Goal: Task Accomplishment & Management: Use online tool/utility

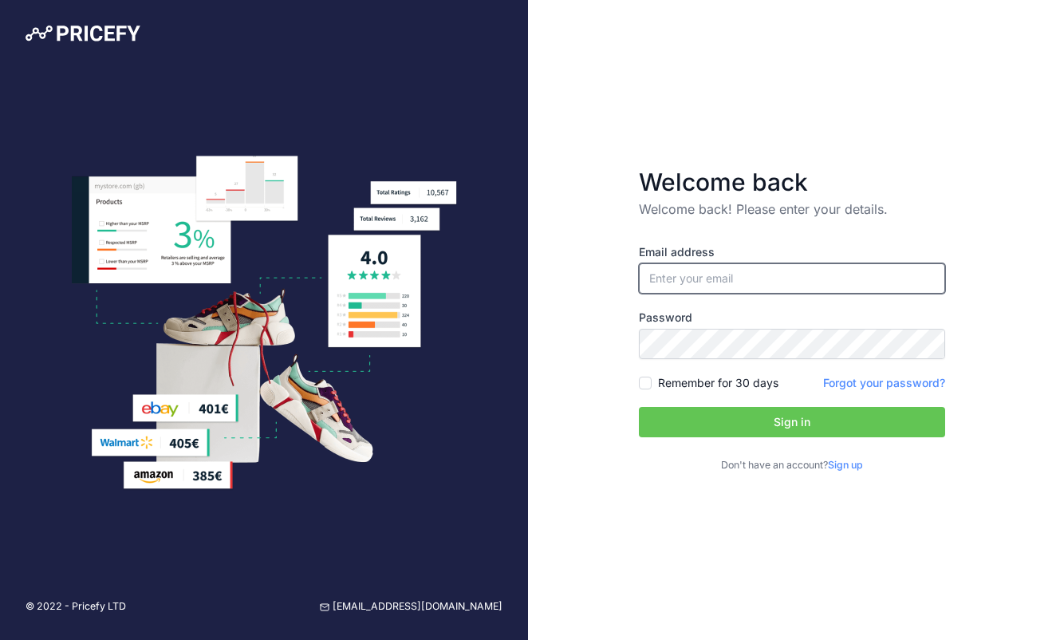
type input "[EMAIL_ADDRESS][DOMAIN_NAME]"
click at [671, 423] on button "Sign in" at bounding box center [792, 422] width 306 height 30
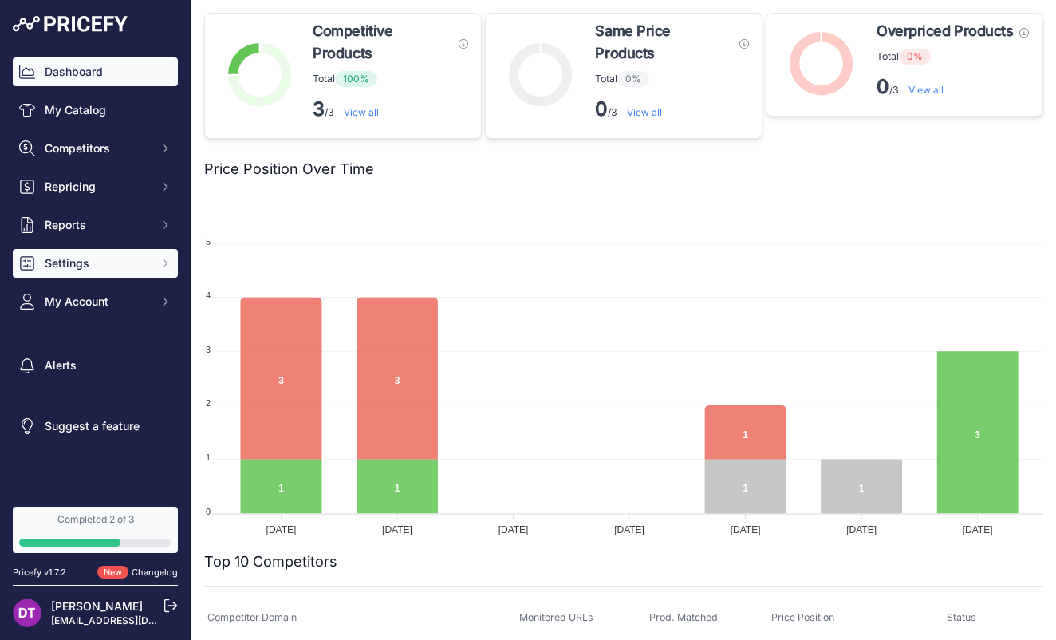
click at [92, 256] on span "Settings" at bounding box center [97, 263] width 104 height 16
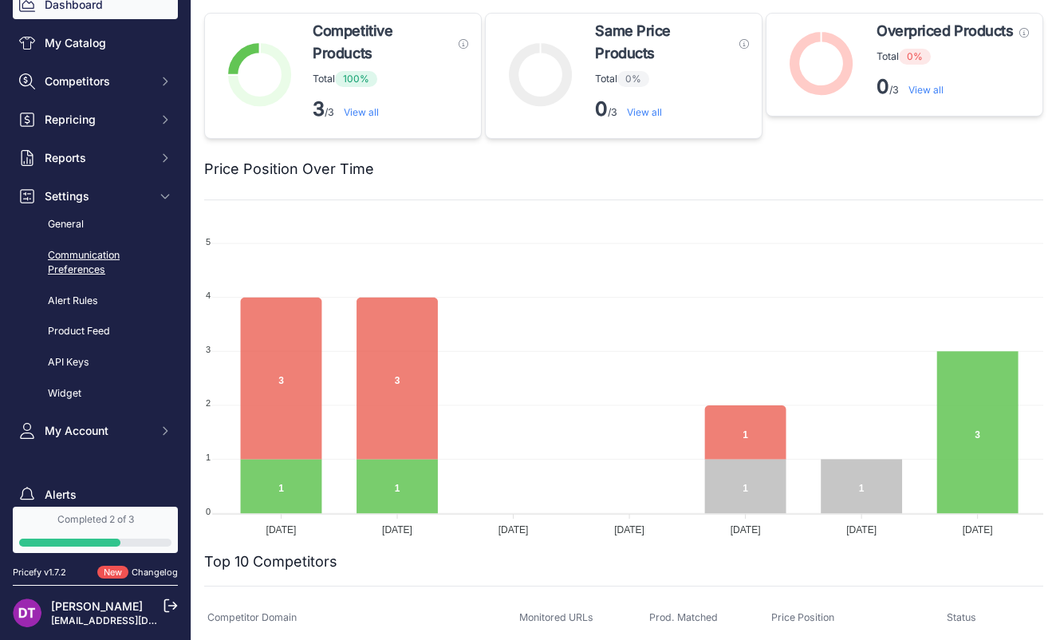
scroll to position [85, 0]
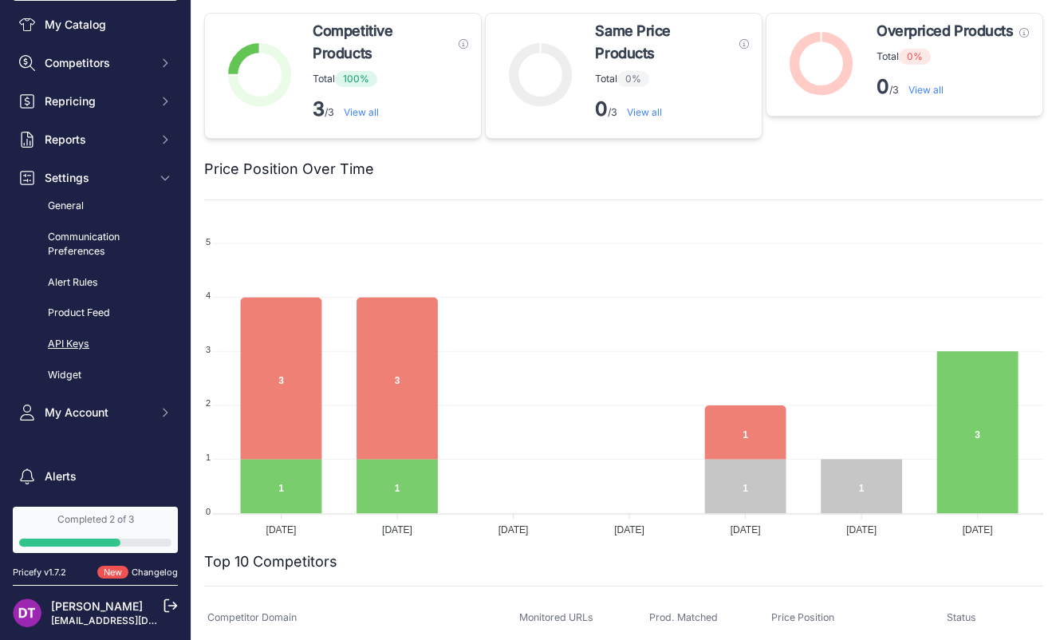
click at [103, 334] on link "API Keys" at bounding box center [95, 344] width 165 height 28
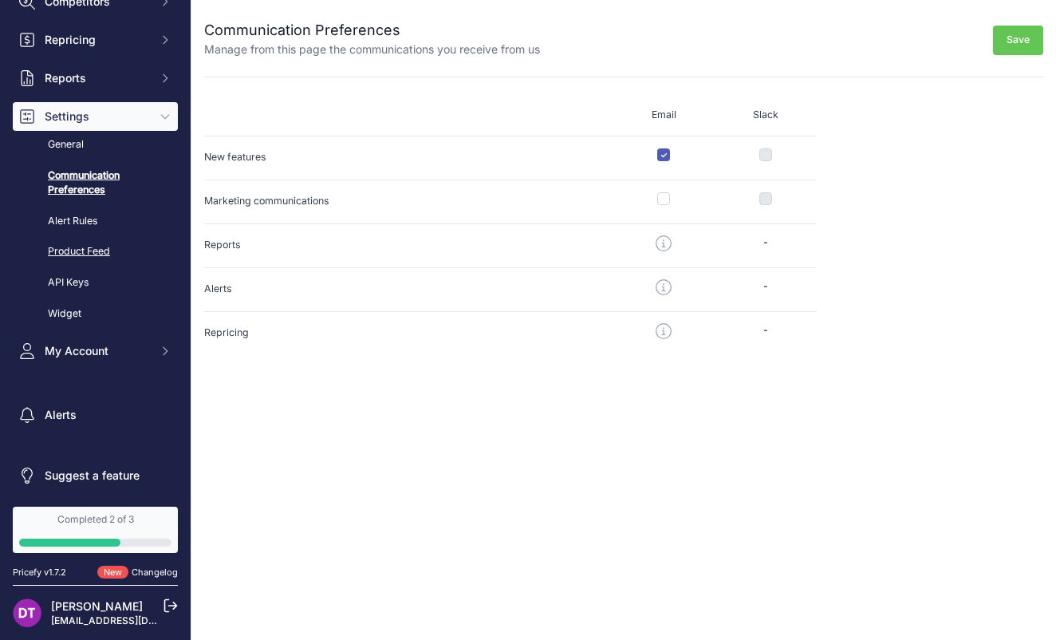
scroll to position [146, 0]
click at [93, 250] on link "Product Feed" at bounding box center [95, 252] width 165 height 28
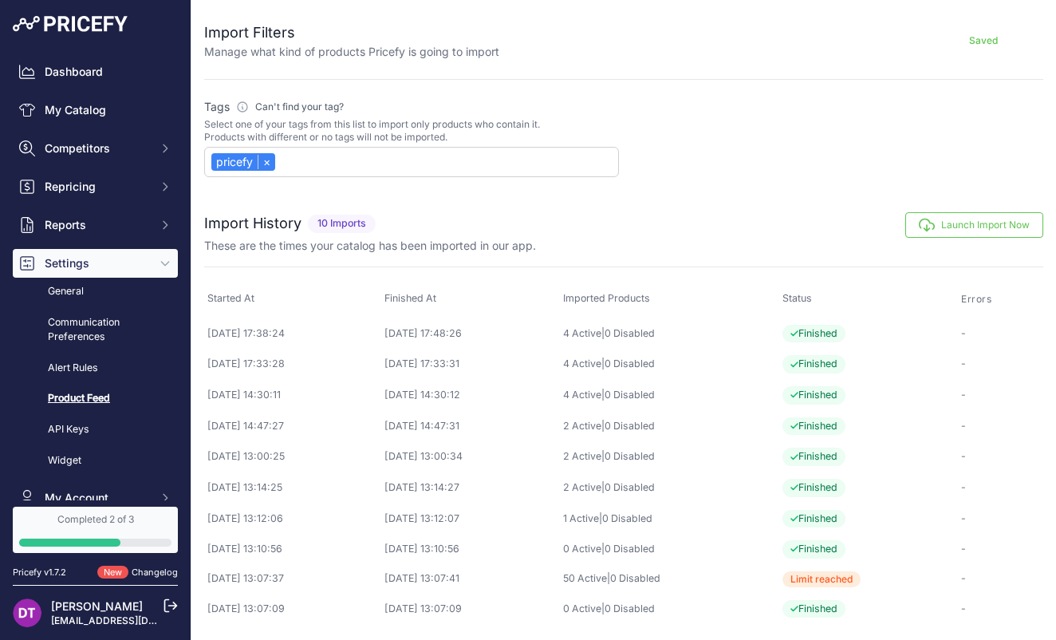
scroll to position [643, 0]
click at [939, 226] on button "Launch Import Now" at bounding box center [974, 225] width 138 height 26
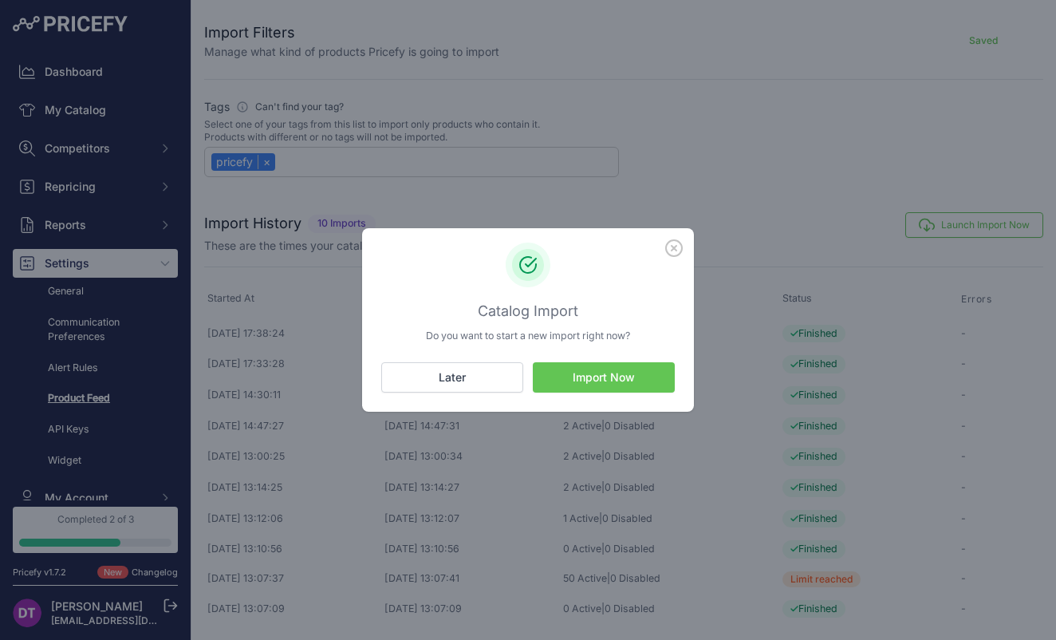
click at [598, 374] on button "Import Now" at bounding box center [604, 377] width 142 height 30
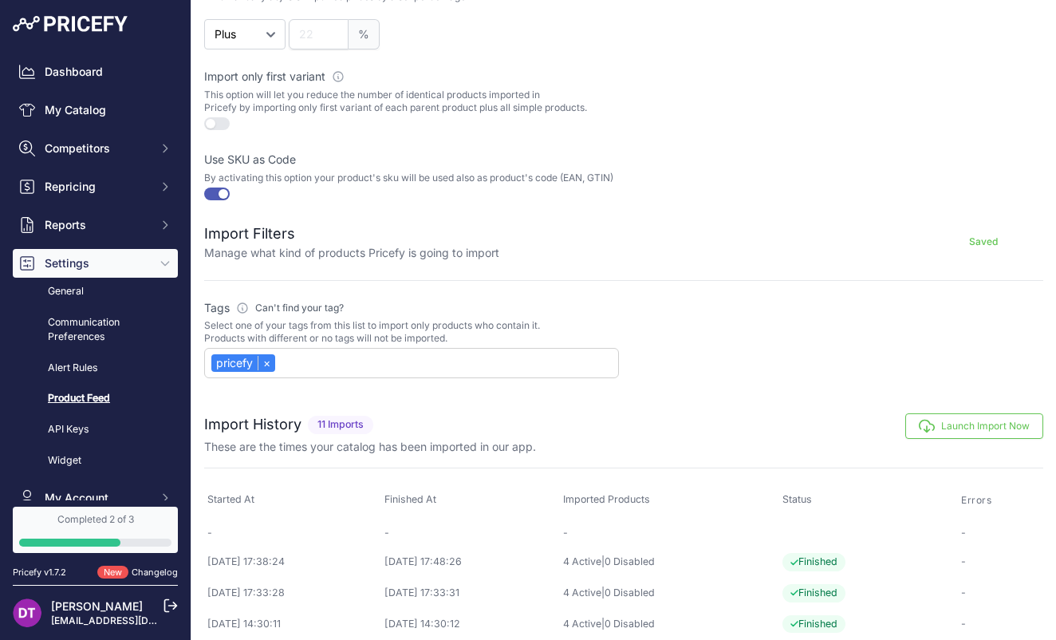
scroll to position [130, 0]
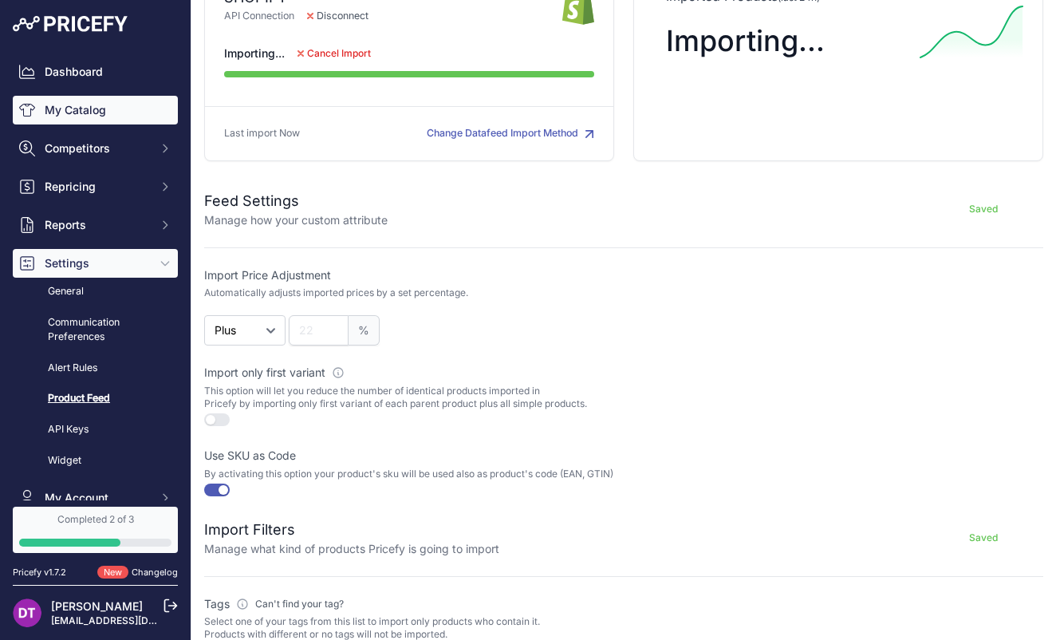
click at [49, 109] on link "My Catalog" at bounding box center [95, 110] width 165 height 29
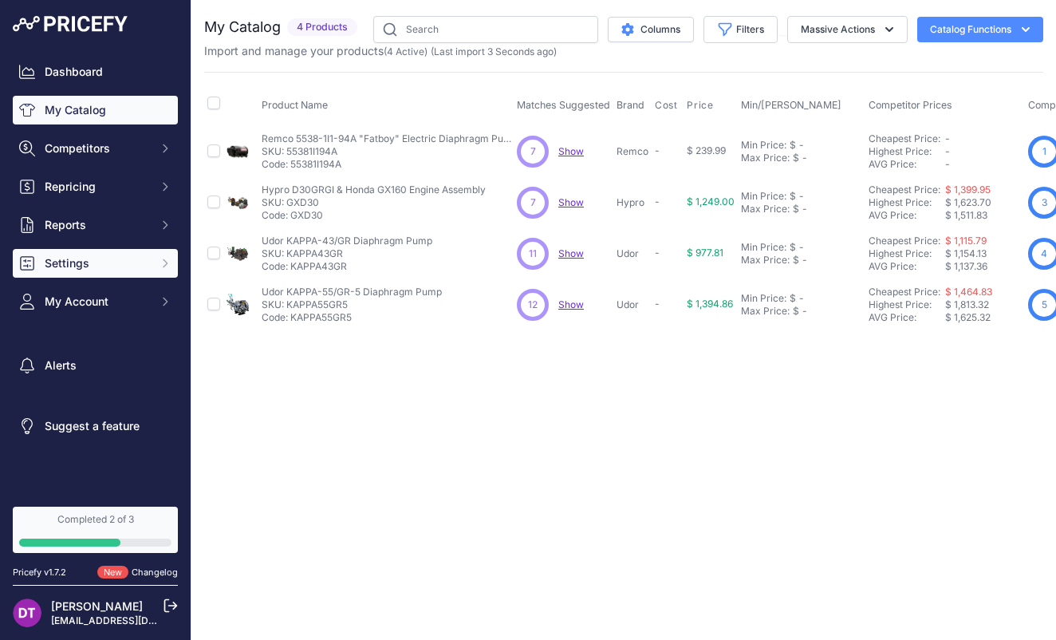
click at [96, 252] on button "Settings" at bounding box center [95, 263] width 165 height 29
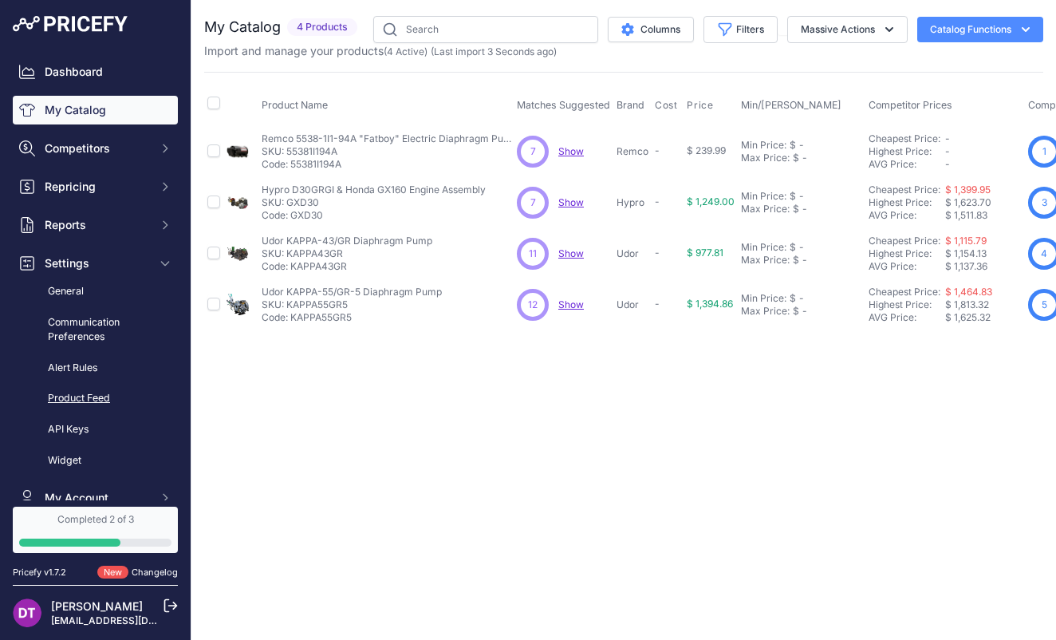
click at [95, 394] on link "Product Feed" at bounding box center [95, 398] width 165 height 28
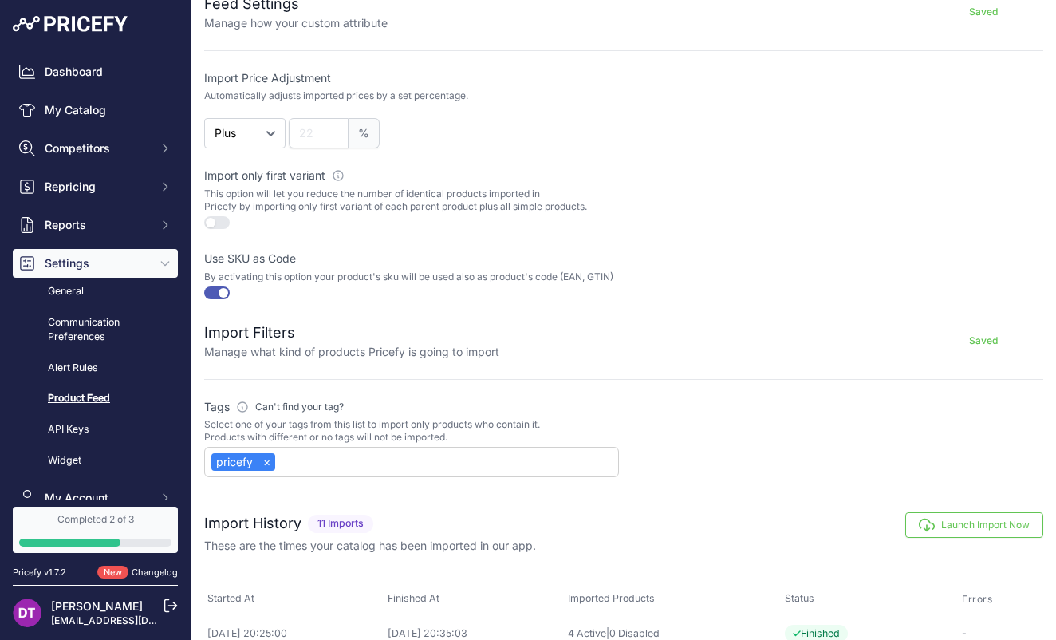
scroll to position [606, 0]
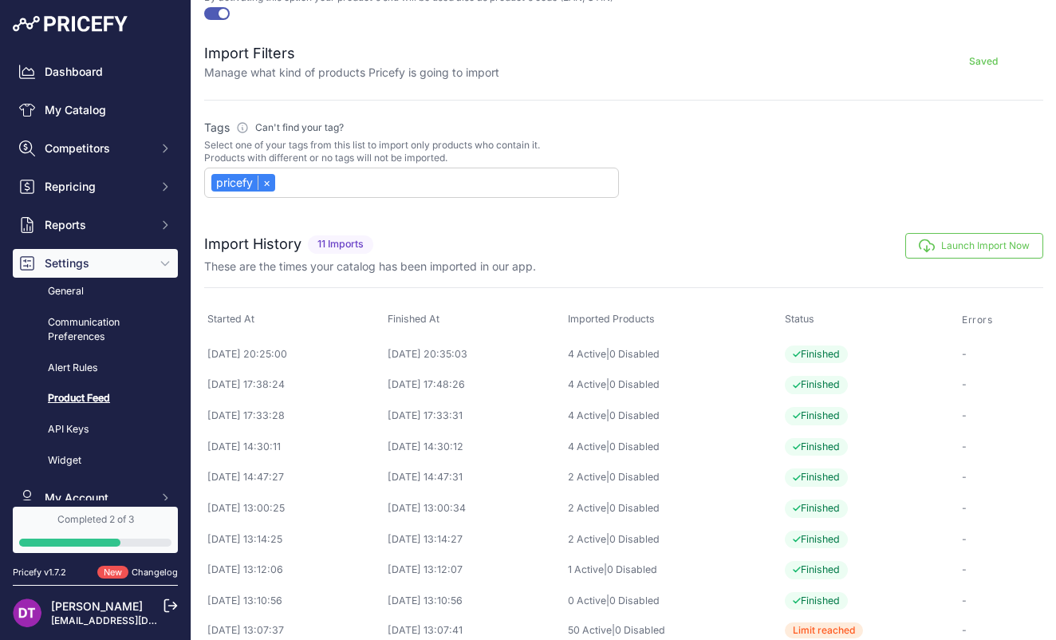
click at [959, 258] on button "Launch Import Now" at bounding box center [974, 246] width 138 height 26
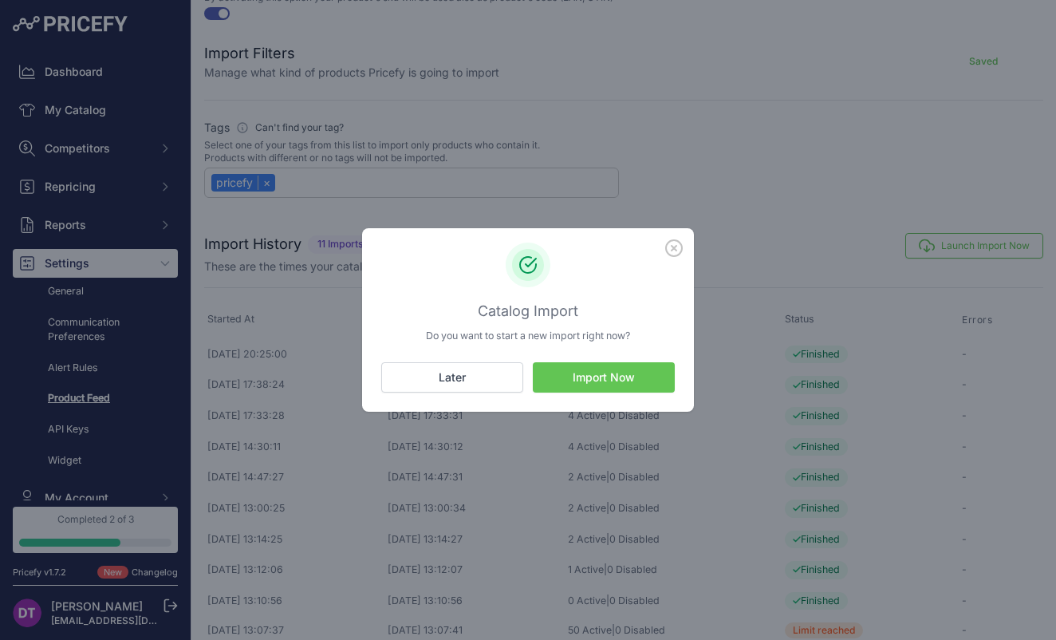
click at [644, 377] on button "Import Now" at bounding box center [604, 377] width 142 height 30
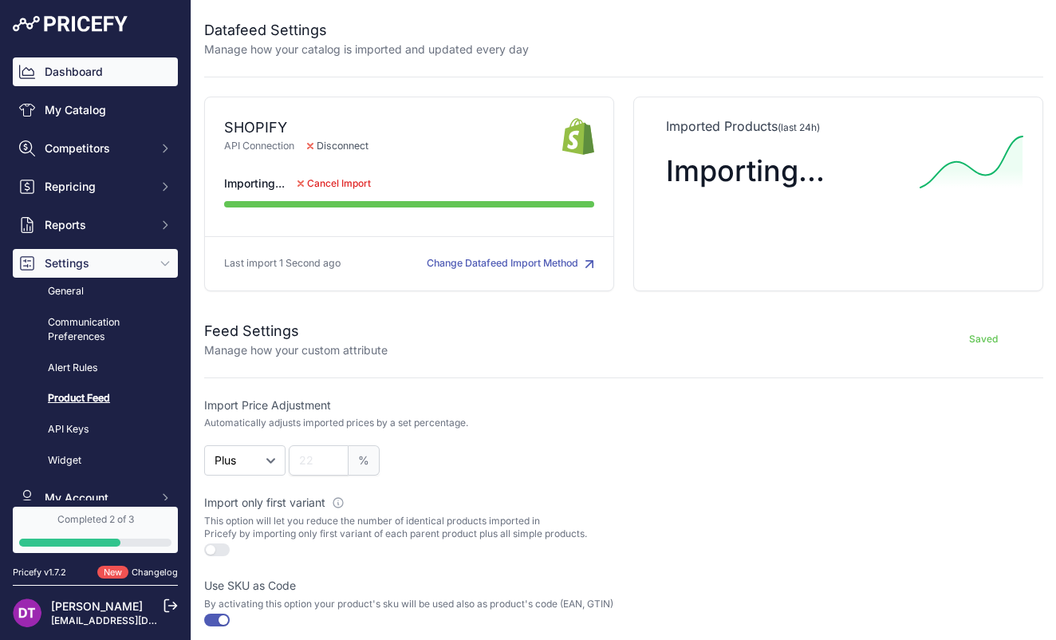
click at [97, 69] on link "Dashboard" at bounding box center [95, 71] width 165 height 29
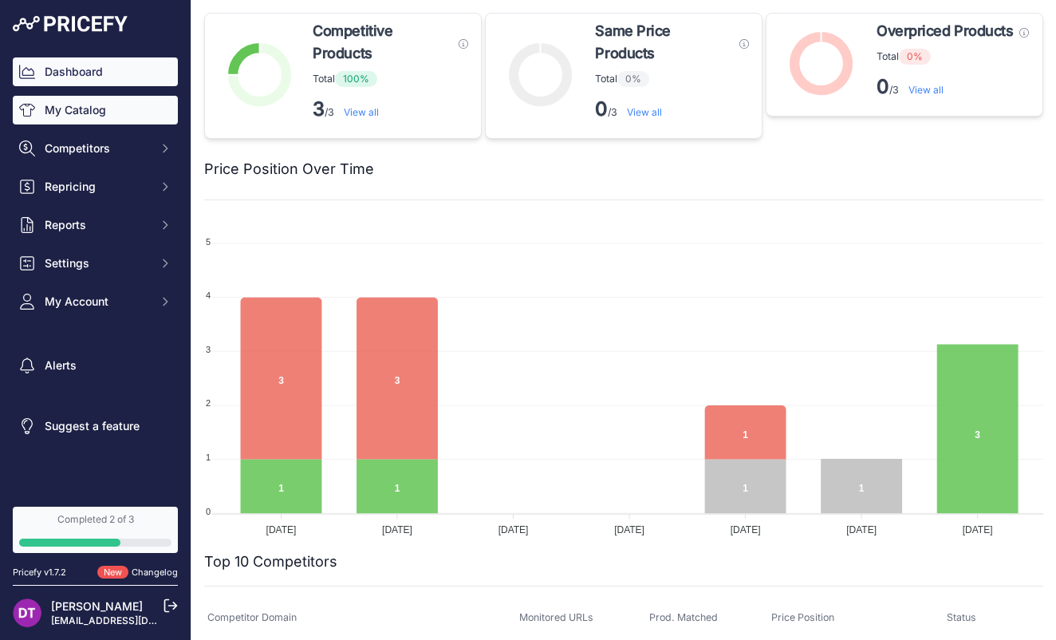
click at [86, 104] on link "My Catalog" at bounding box center [95, 110] width 165 height 29
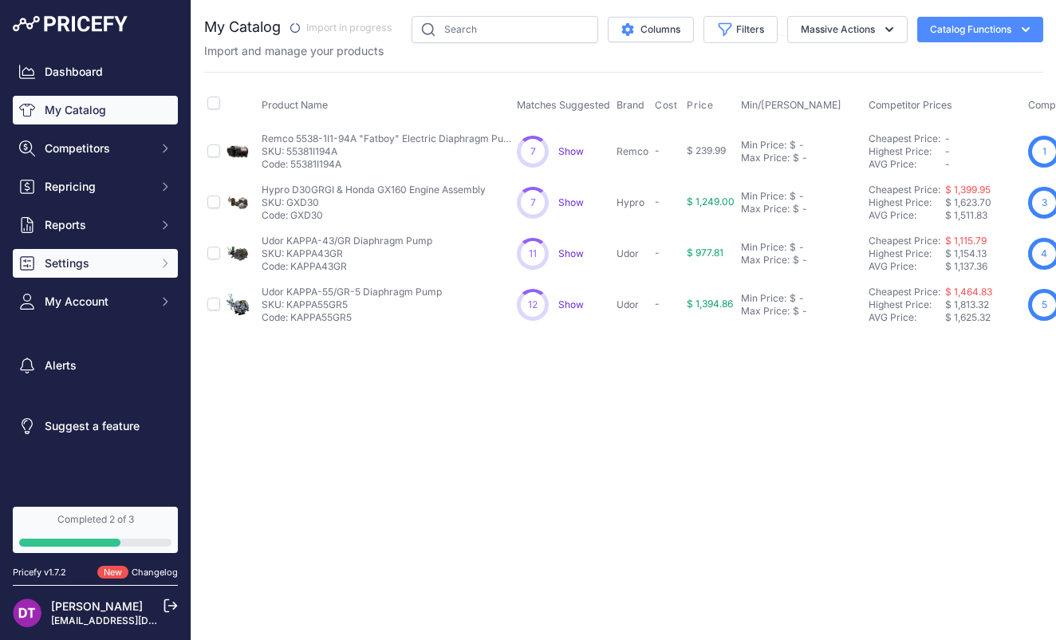
click at [79, 270] on span "Settings" at bounding box center [97, 263] width 104 height 16
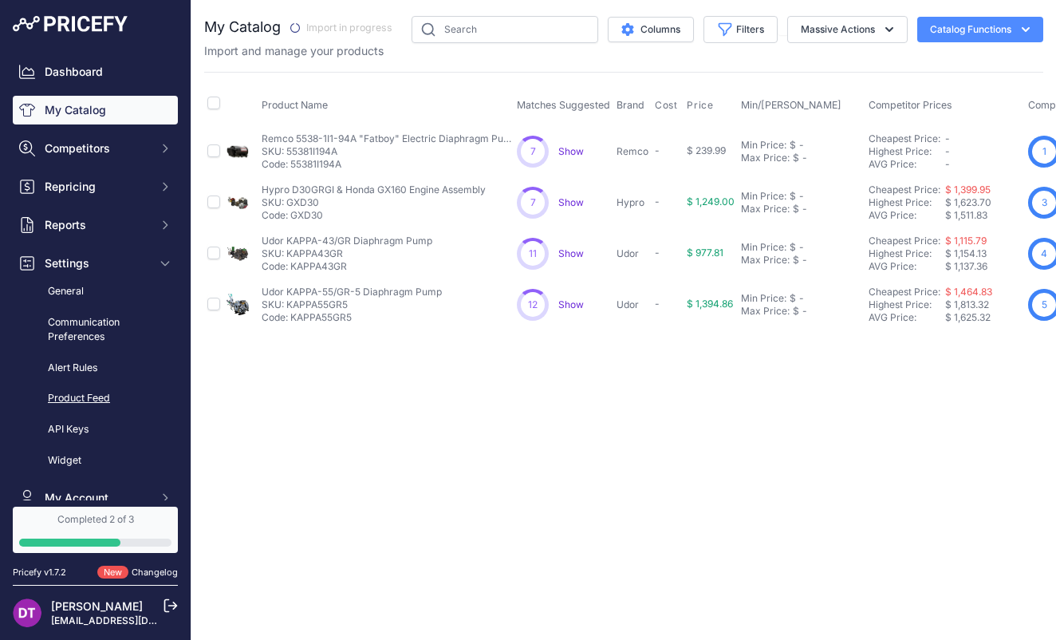
click at [100, 396] on link "Product Feed" at bounding box center [95, 398] width 165 height 28
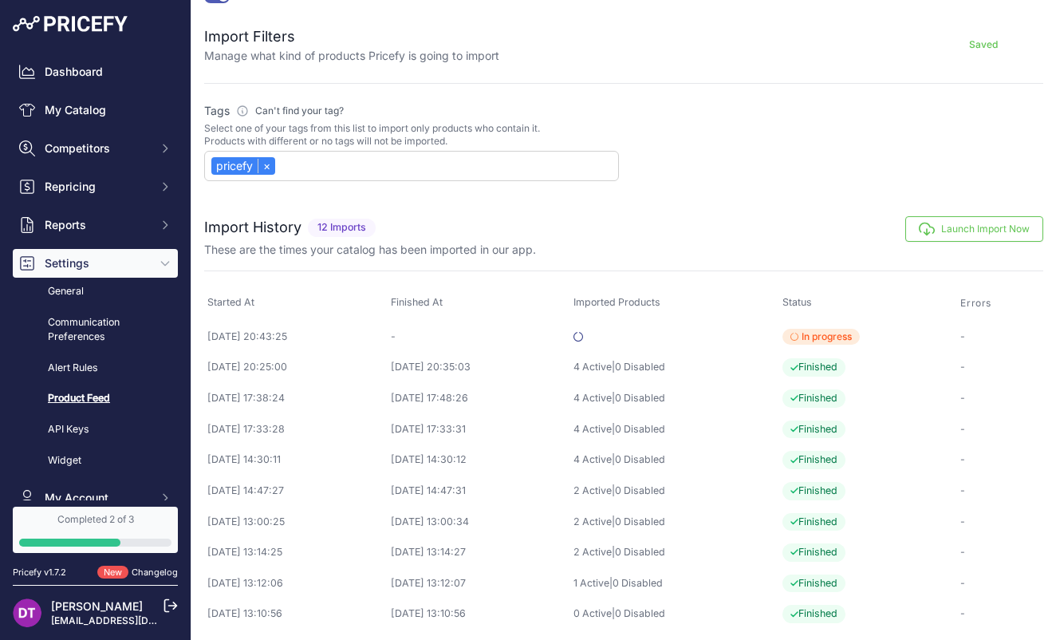
scroll to position [628, 0]
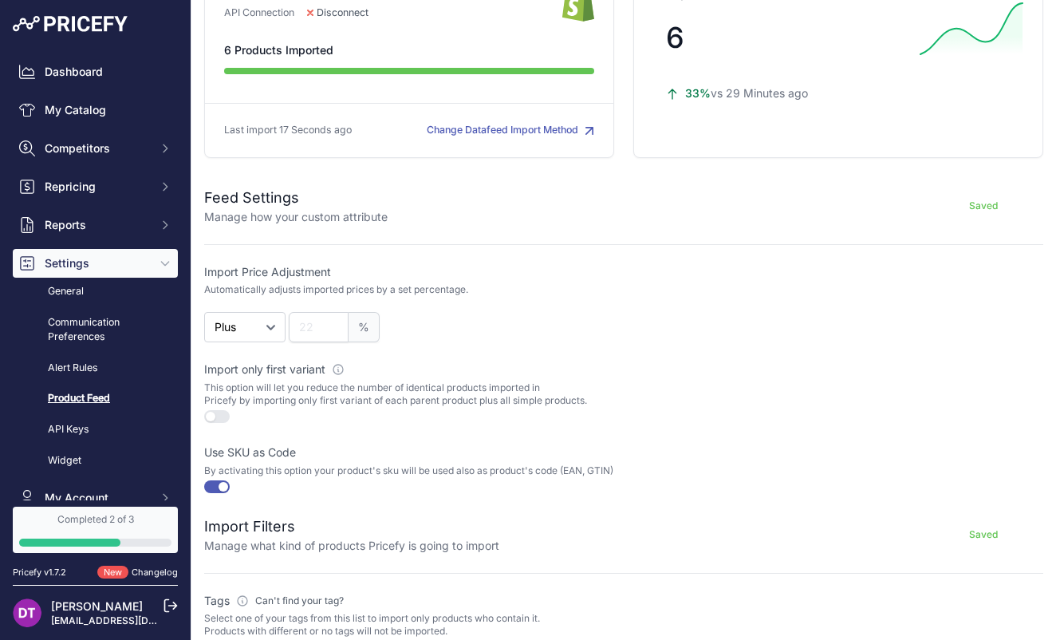
scroll to position [205, 0]
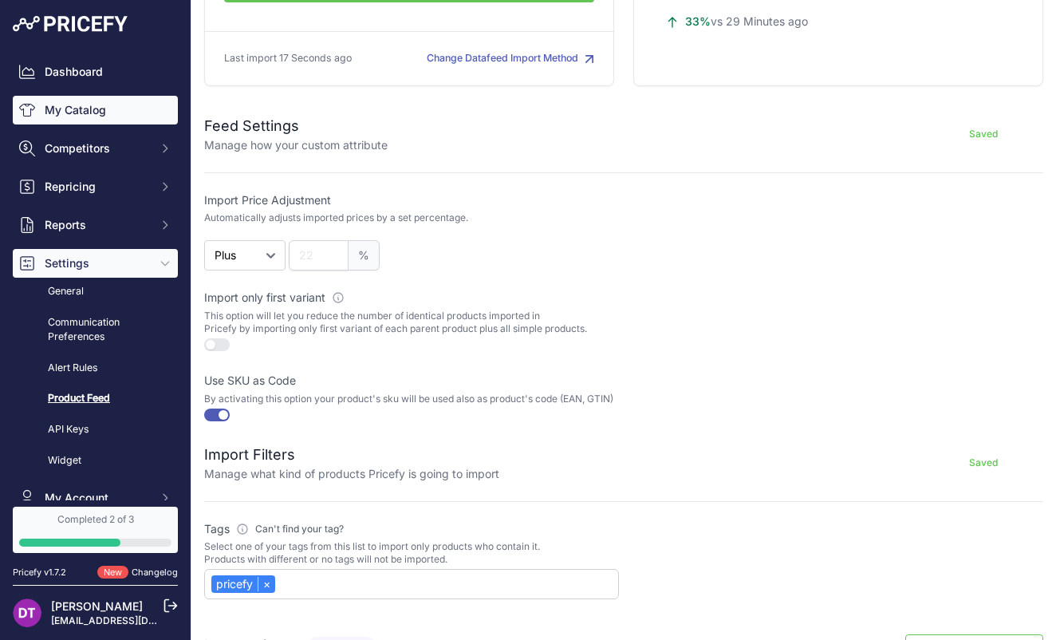
click at [73, 108] on link "My Catalog" at bounding box center [95, 110] width 165 height 29
